Goal: Navigation & Orientation: Find specific page/section

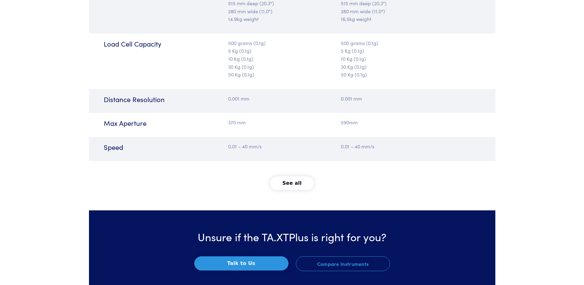
scroll to position [770, 0]
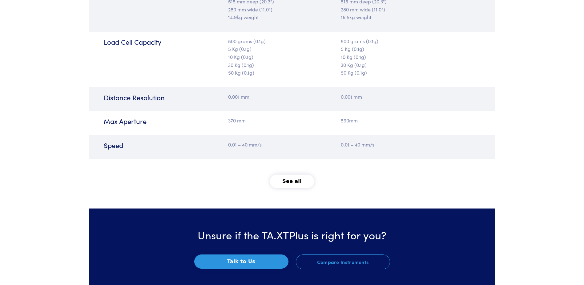
click at [298, 184] on button "See all" at bounding box center [292, 181] width 44 height 14
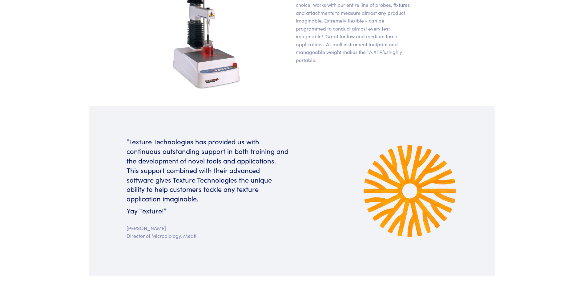
scroll to position [0, 0]
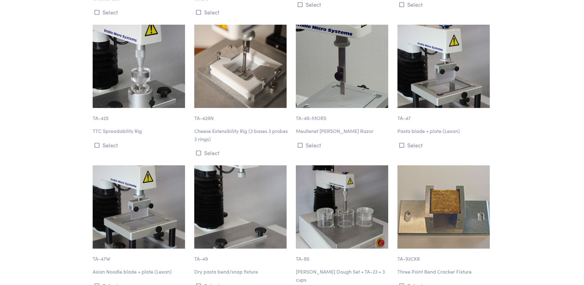
scroll to position [6192, 0]
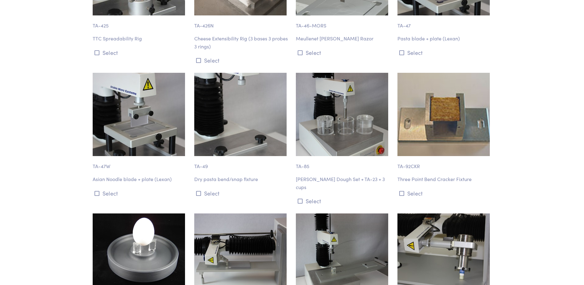
click at [290, 175] on p "Miller Dough Set + TA-23 + 3 cups" at bounding box center [343, 183] width 94 height 16
click at [290, 100] on img at bounding box center [342, 114] width 92 height 83
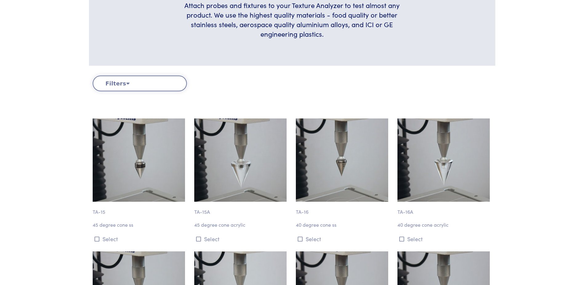
scroll to position [0, 0]
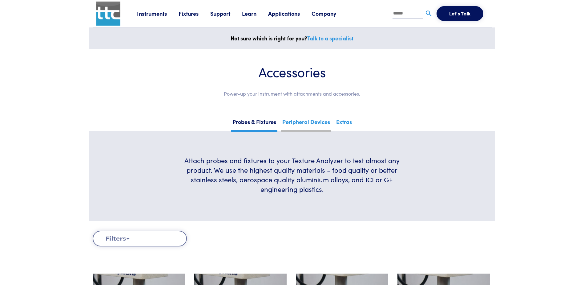
click at [290, 122] on link "Peripheral Devices" at bounding box center [306, 123] width 50 height 15
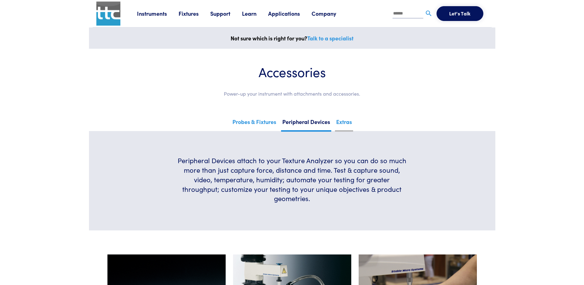
click at [344, 123] on link "Extras" at bounding box center [344, 123] width 18 height 15
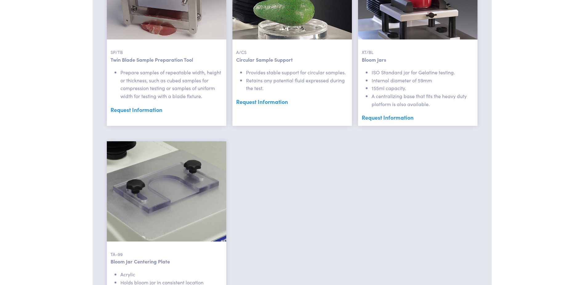
scroll to position [1020, 0]
